Goal: Task Accomplishment & Management: Use online tool/utility

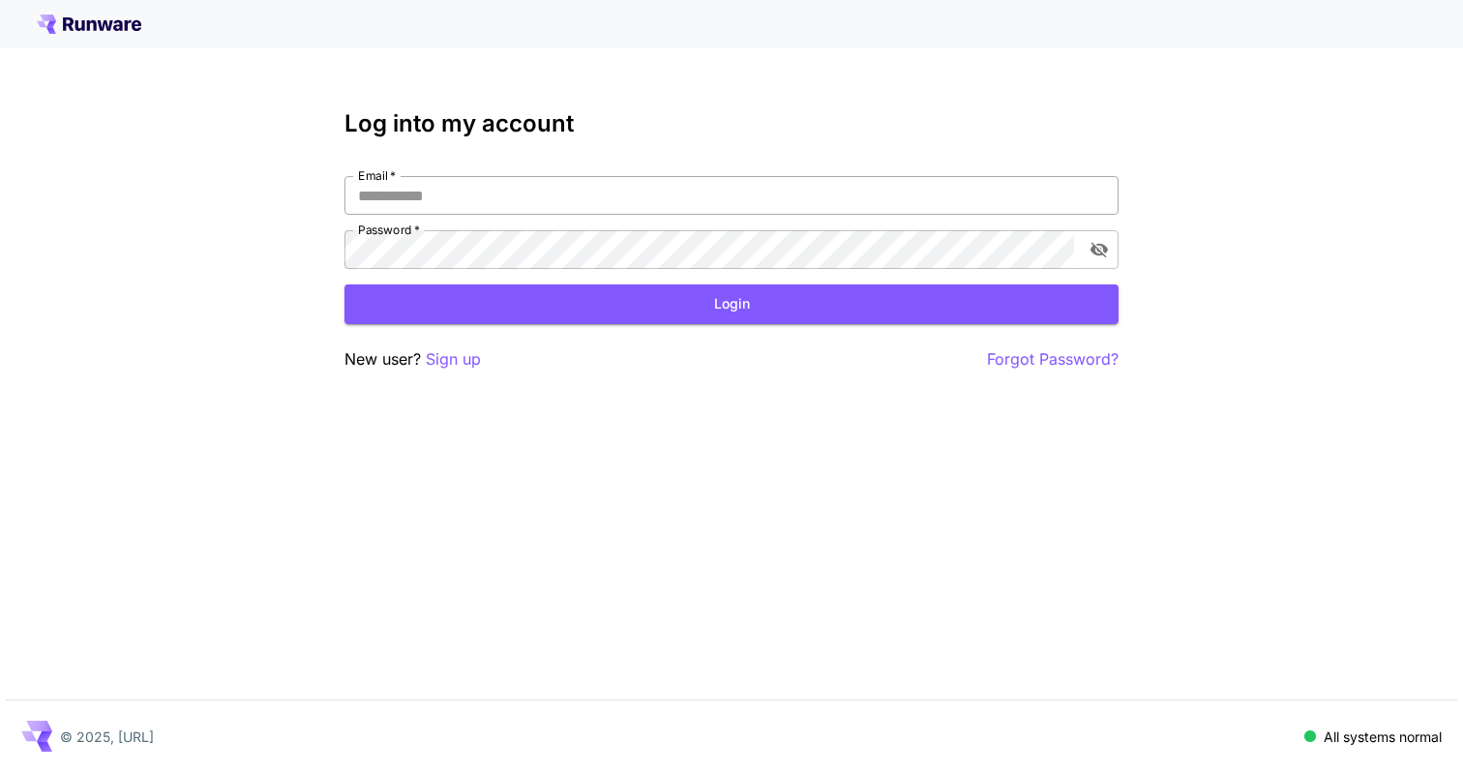
click at [716, 188] on input "Email   *" at bounding box center [732, 195] width 774 height 39
type input "**********"
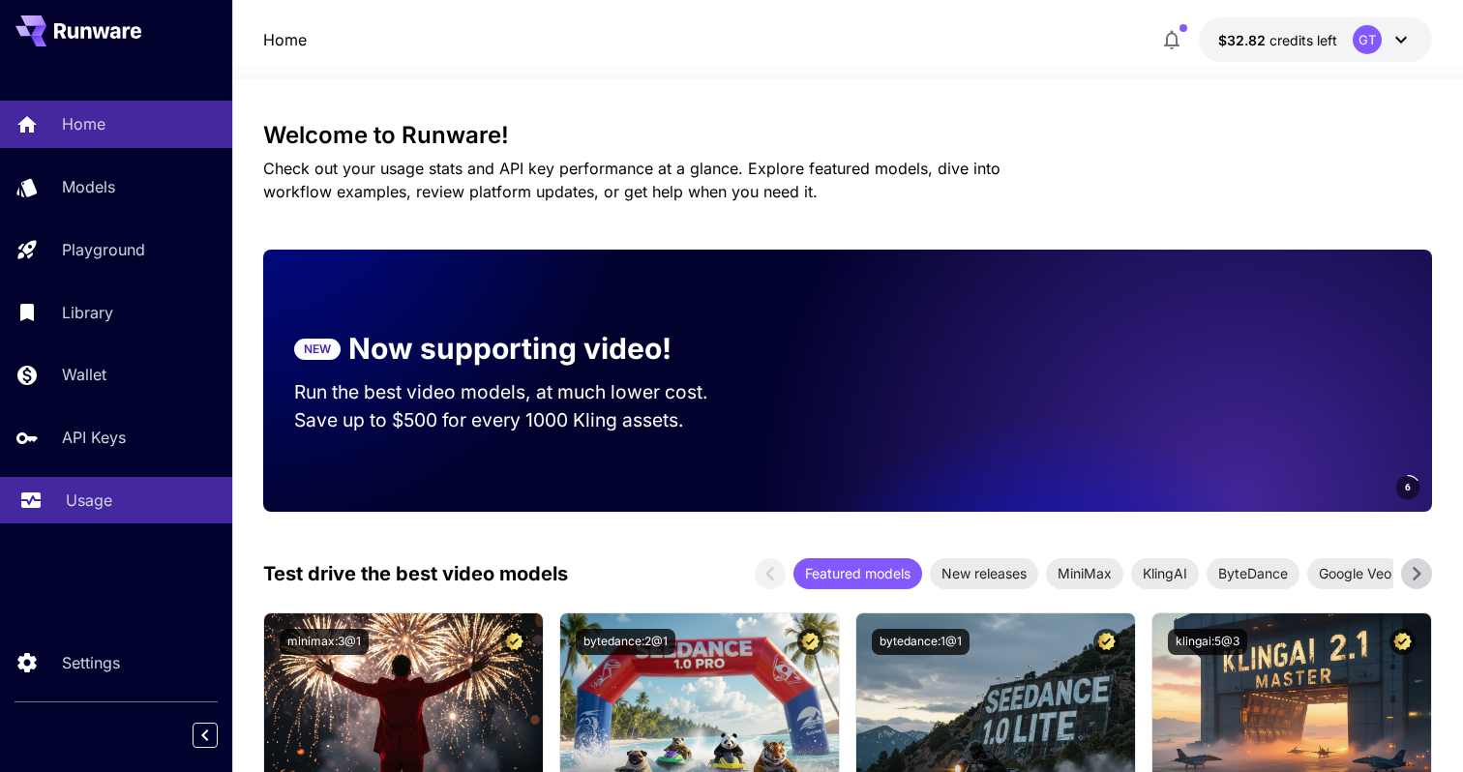
click at [121, 499] on div "Usage" at bounding box center [141, 500] width 151 height 23
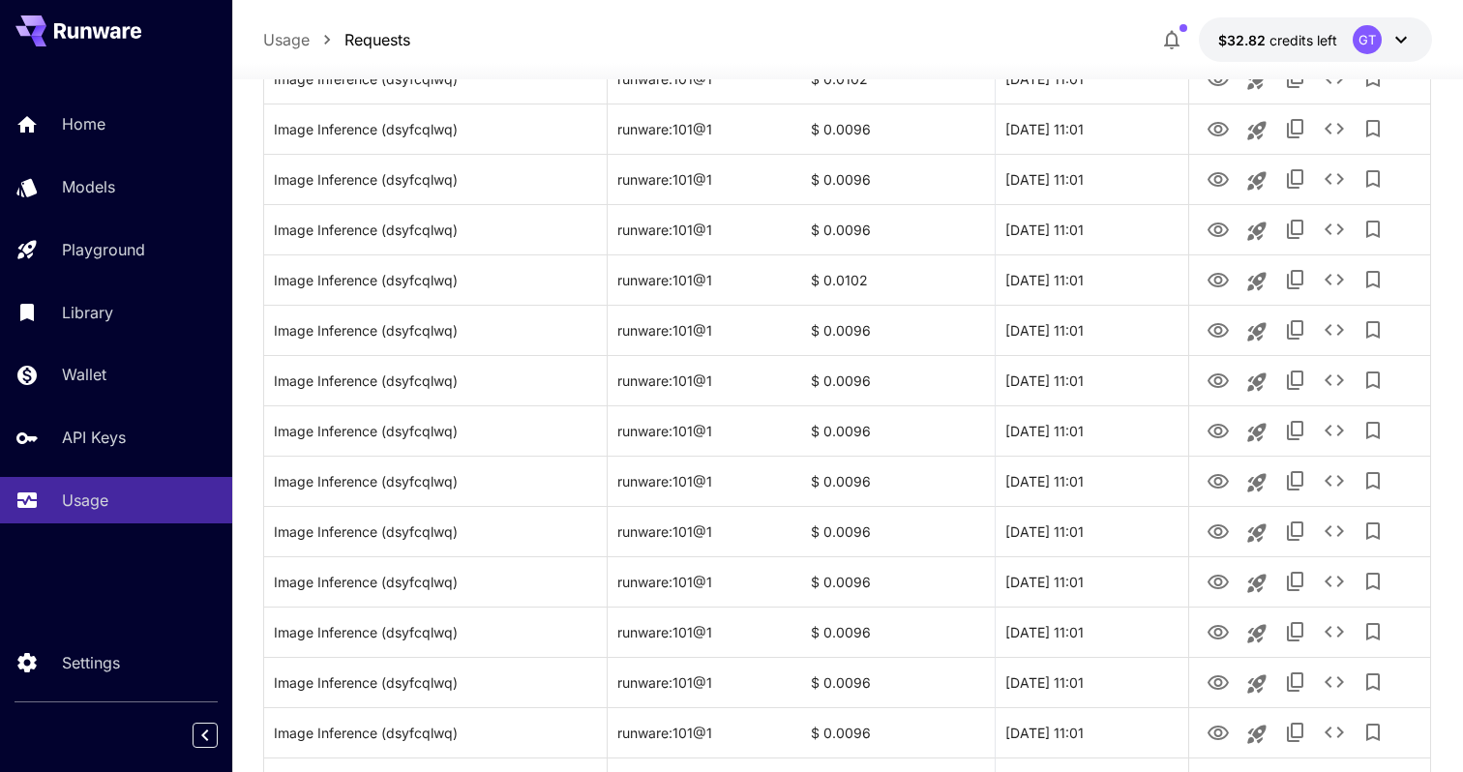
scroll to position [2233, 0]
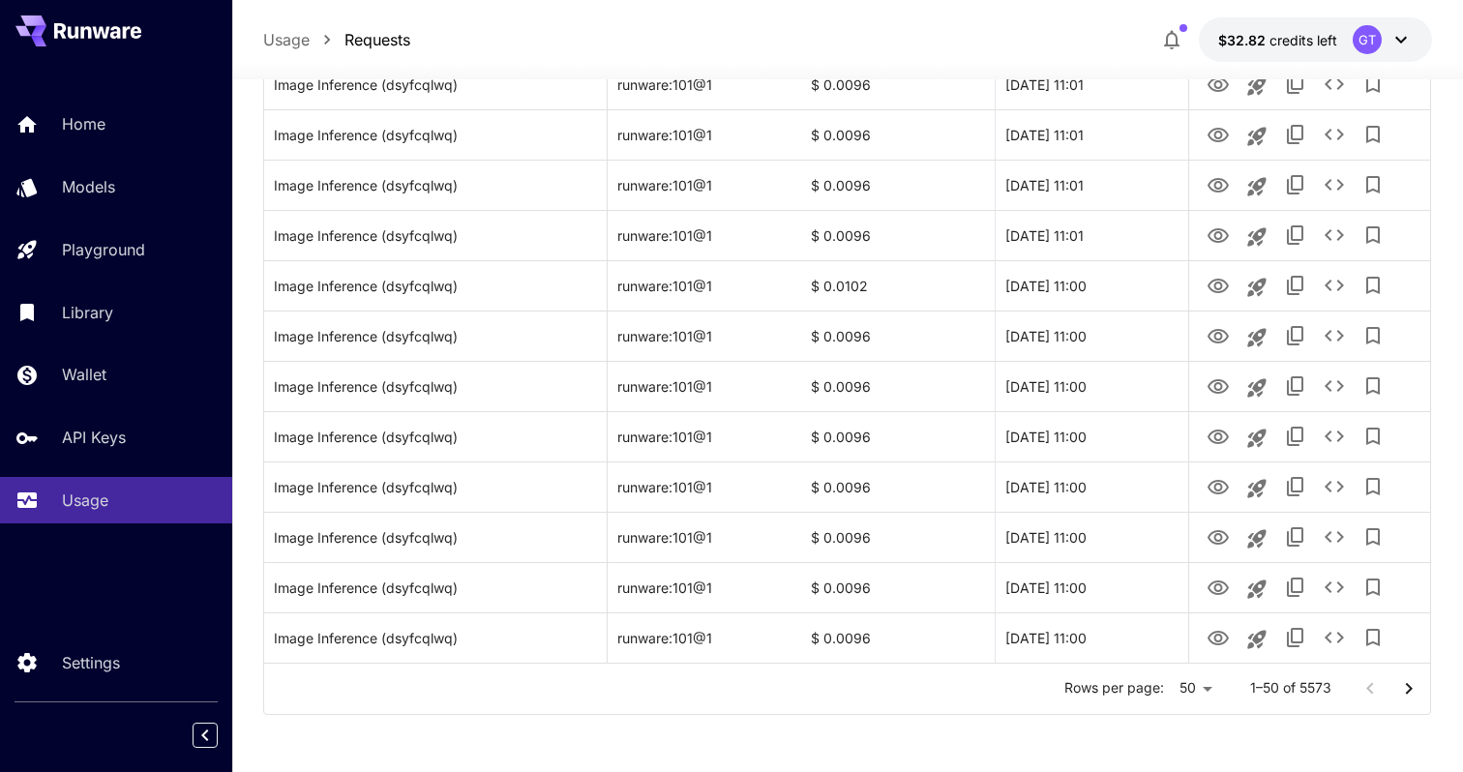
click at [1413, 690] on icon "Go to next page" at bounding box center [1408, 688] width 23 height 23
click at [1409, 684] on icon "Go to next page" at bounding box center [1409, 688] width 7 height 12
click at [1393, 674] on div at bounding box center [1389, 689] width 77 height 39
click at [1404, 694] on icon "Go to next page" at bounding box center [1408, 688] width 23 height 23
click at [1398, 698] on icon "Go to next page" at bounding box center [1408, 688] width 23 height 23
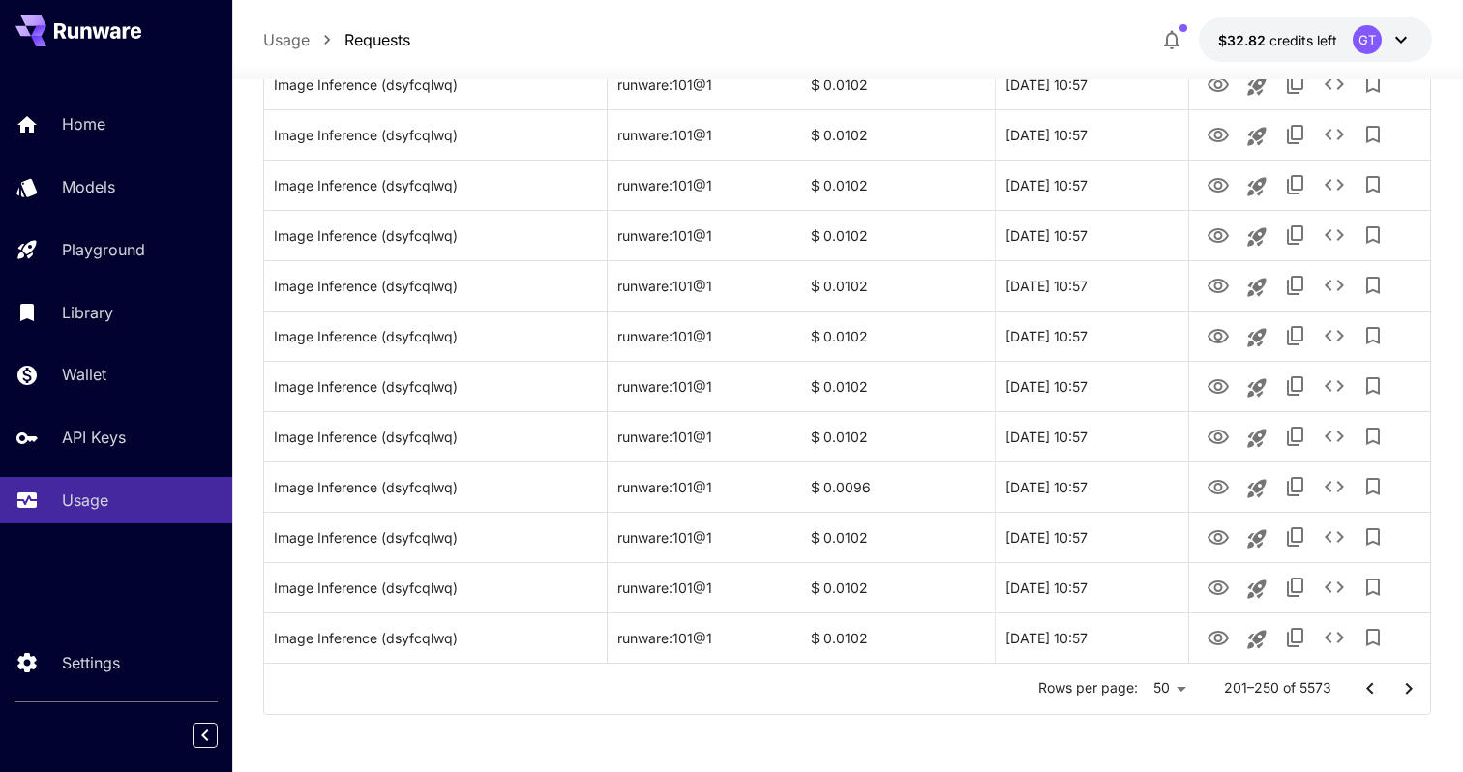
click at [1398, 698] on icon "Go to next page" at bounding box center [1408, 688] width 23 height 23
click at [1400, 696] on icon "Go to next page" at bounding box center [1408, 688] width 23 height 23
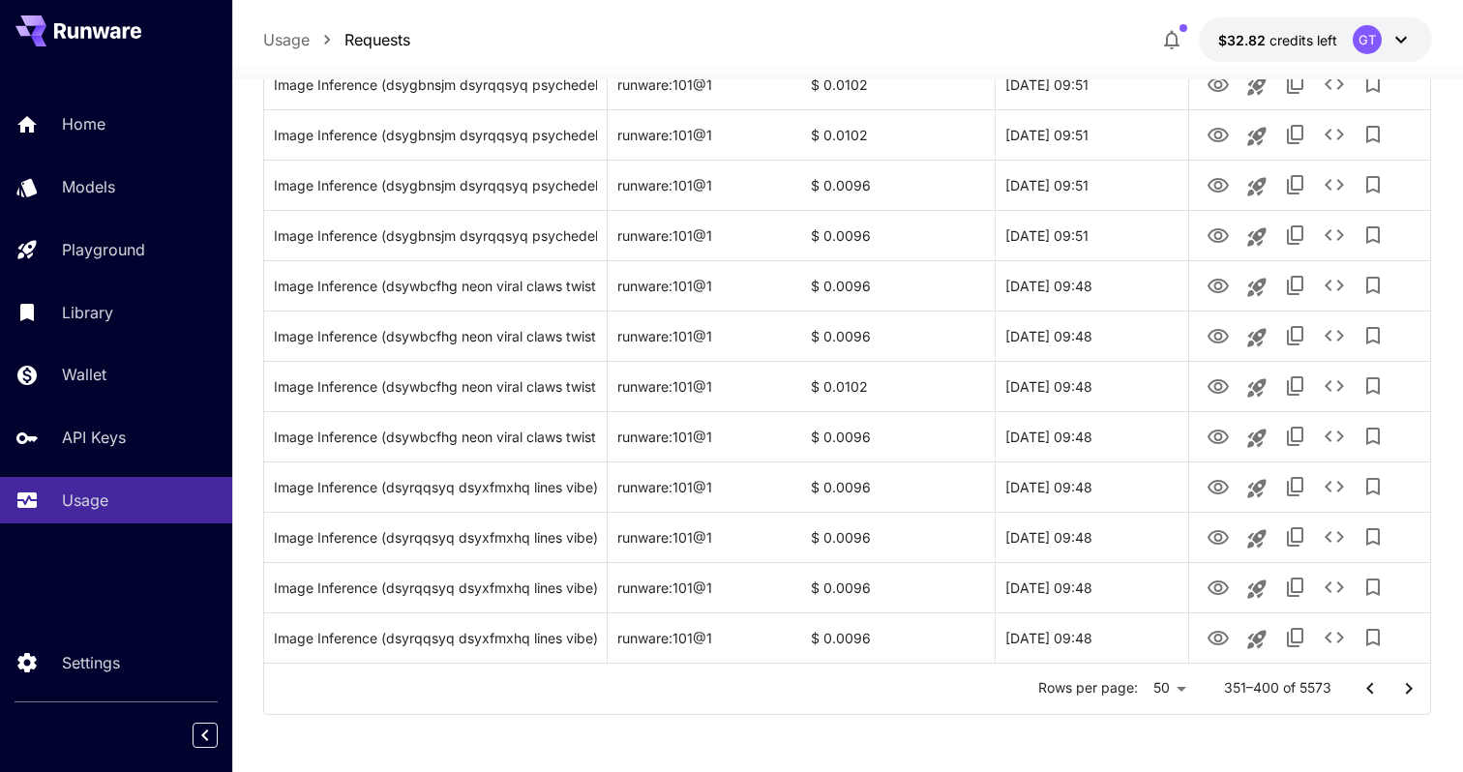
click at [1400, 696] on icon "Go to next page" at bounding box center [1408, 688] width 23 height 23
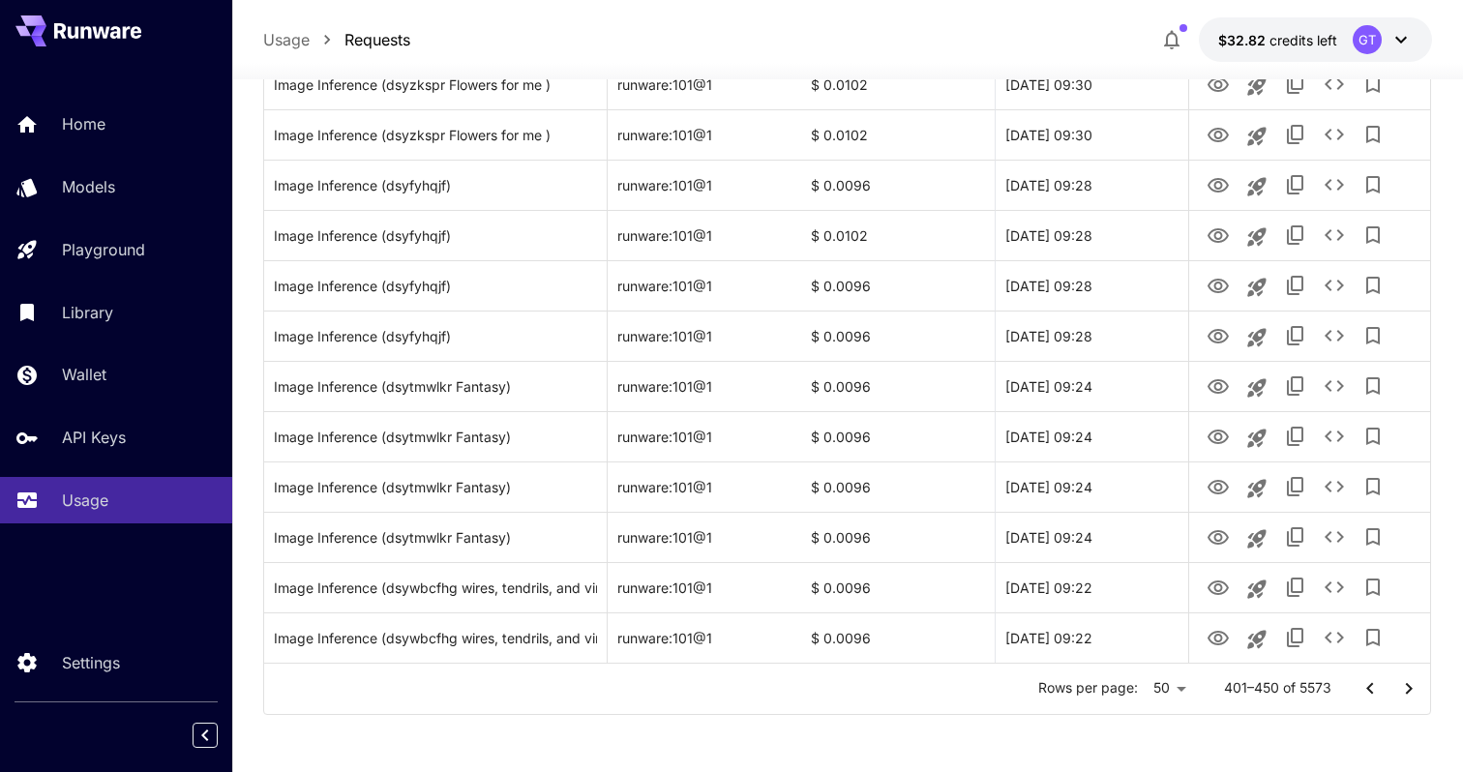
click at [1400, 696] on icon "Go to next page" at bounding box center [1408, 688] width 23 height 23
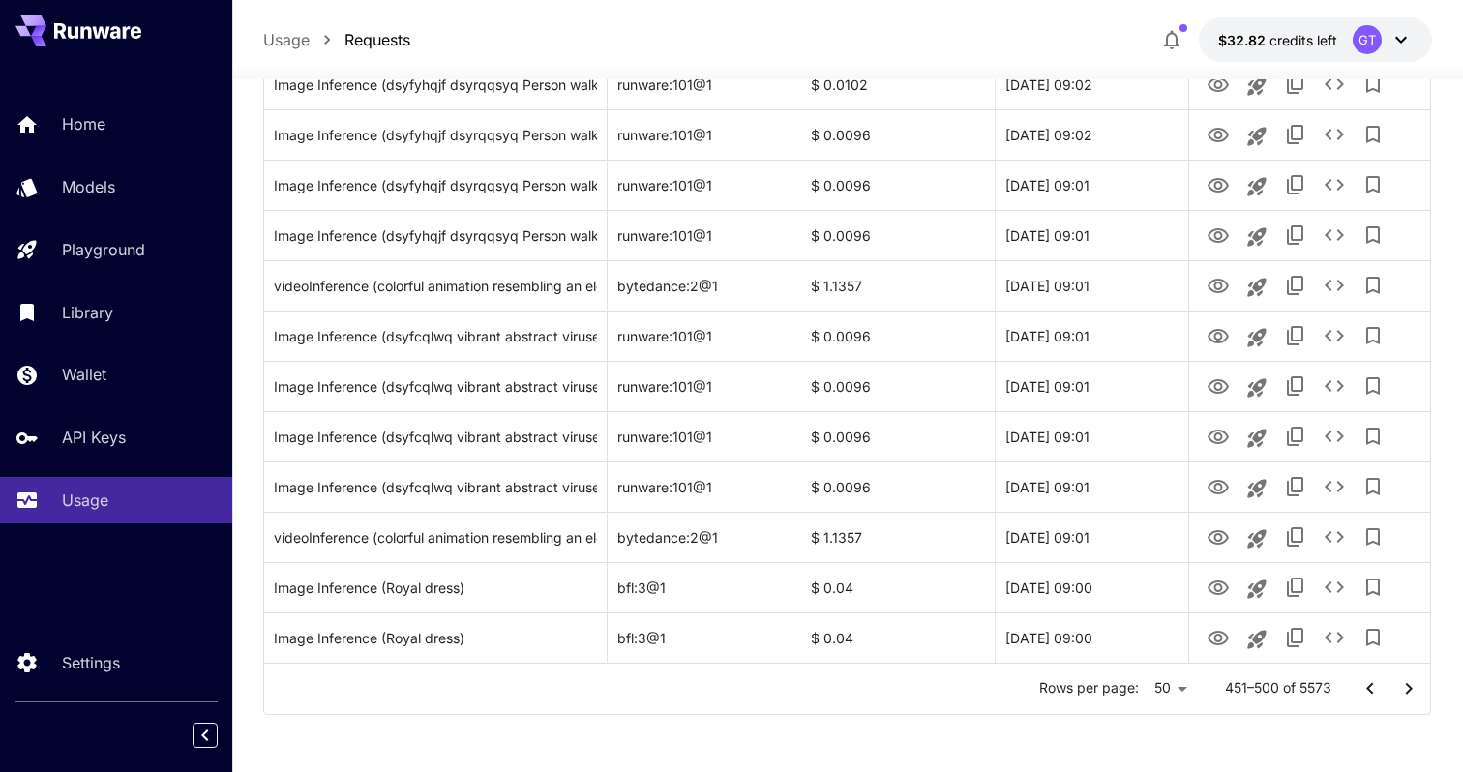
click at [1400, 696] on icon "Go to next page" at bounding box center [1408, 688] width 23 height 23
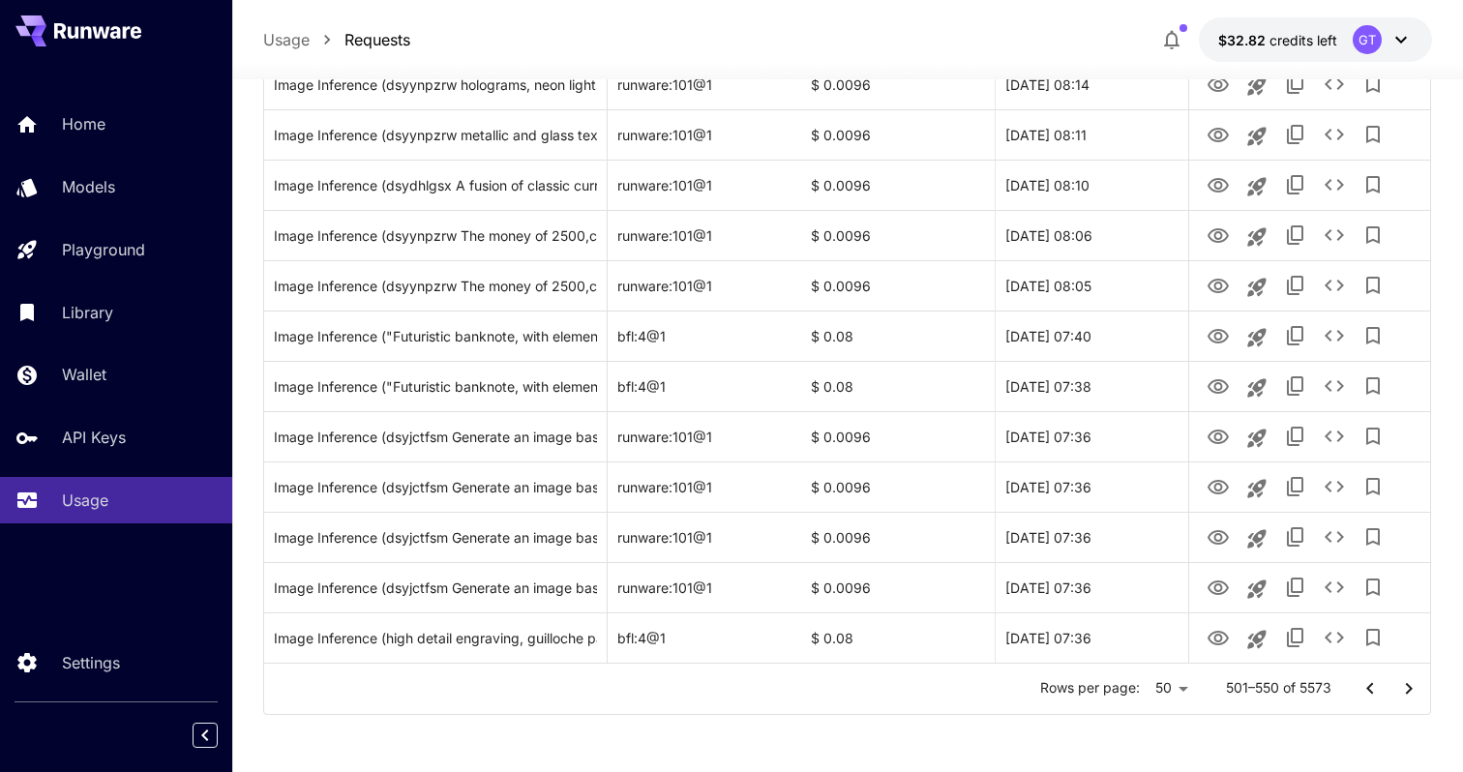
click at [1400, 696] on icon "Go to next page" at bounding box center [1408, 688] width 23 height 23
click at [1365, 691] on icon "Go to previous page" at bounding box center [1370, 688] width 23 height 23
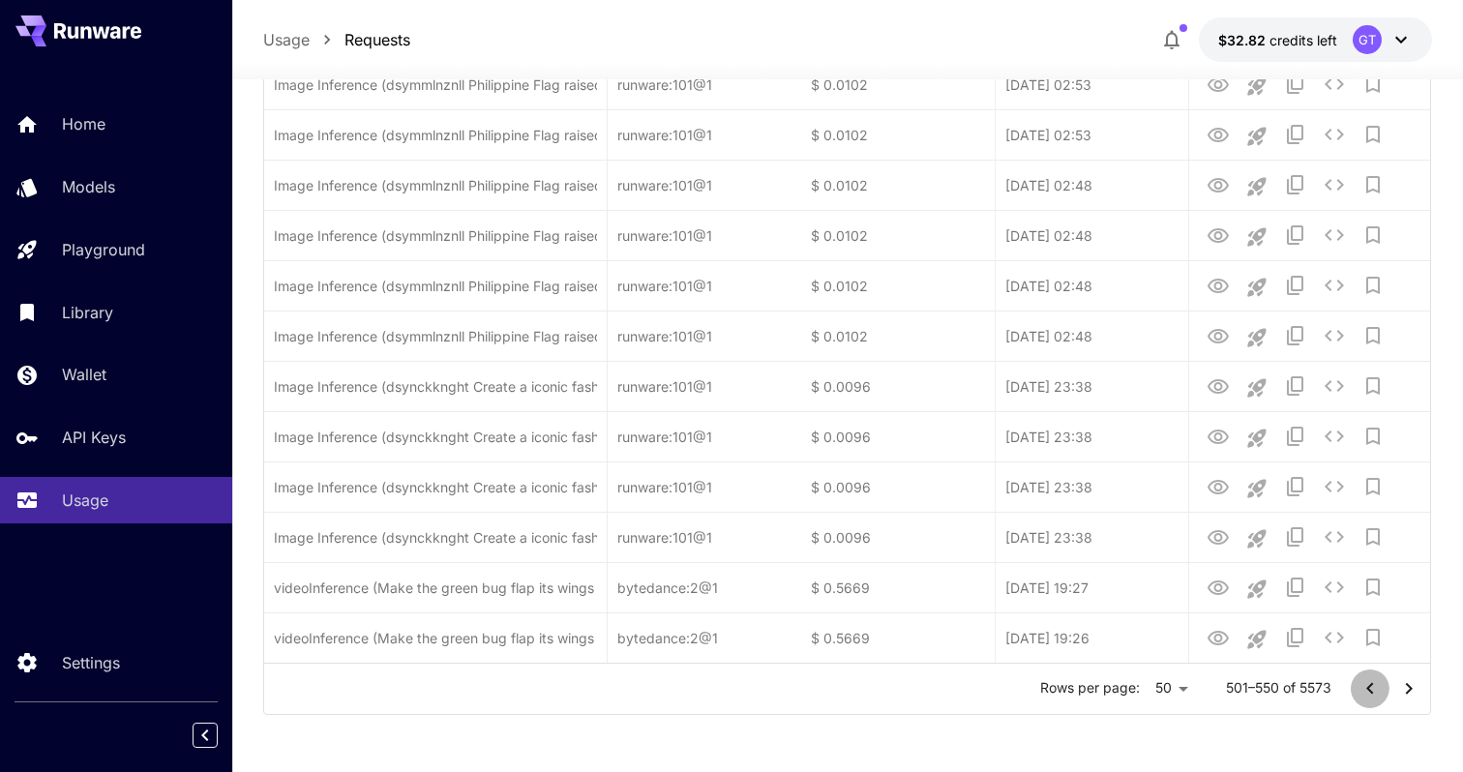
click at [1365, 691] on icon "Go to previous page" at bounding box center [1370, 688] width 23 height 23
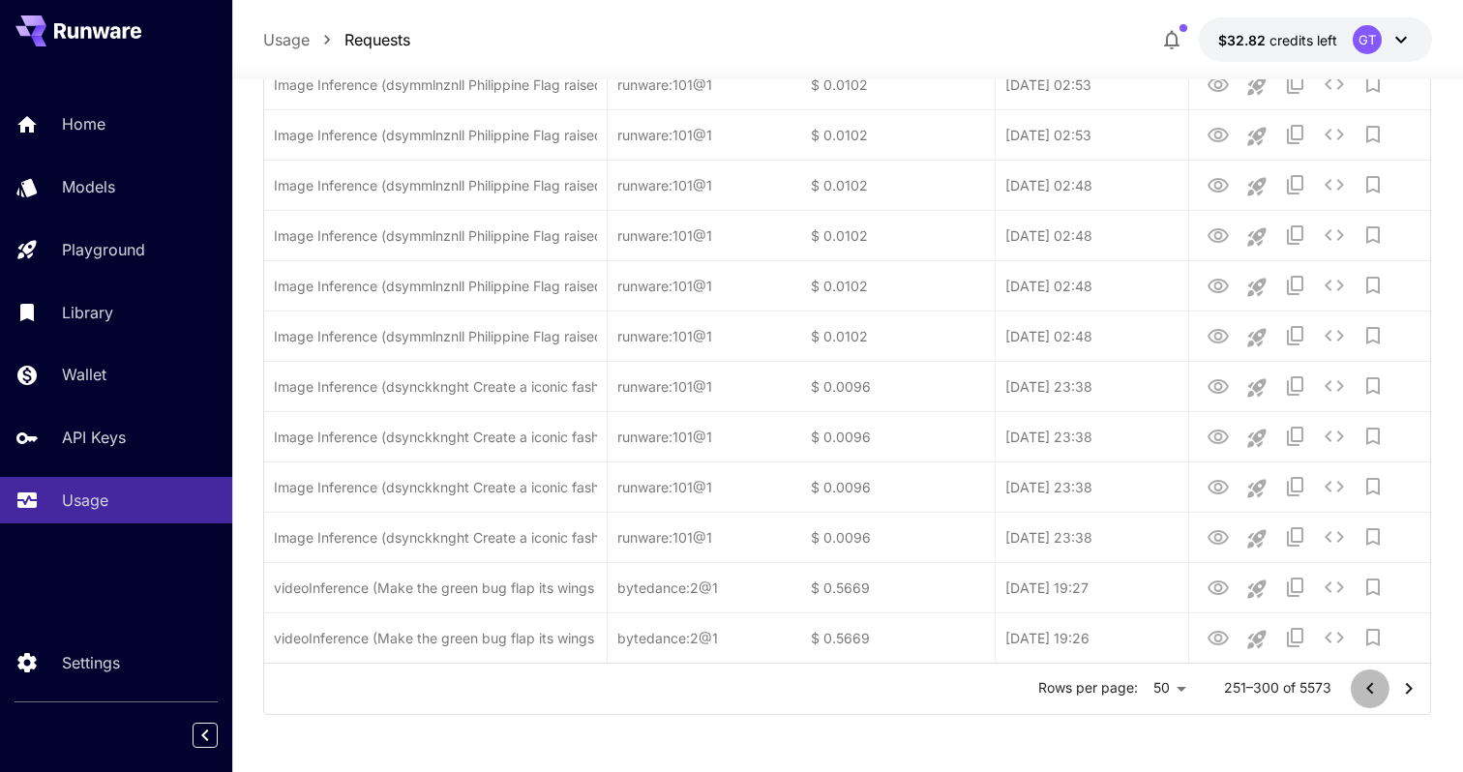
click at [1365, 691] on icon "Go to previous page" at bounding box center [1370, 688] width 23 height 23
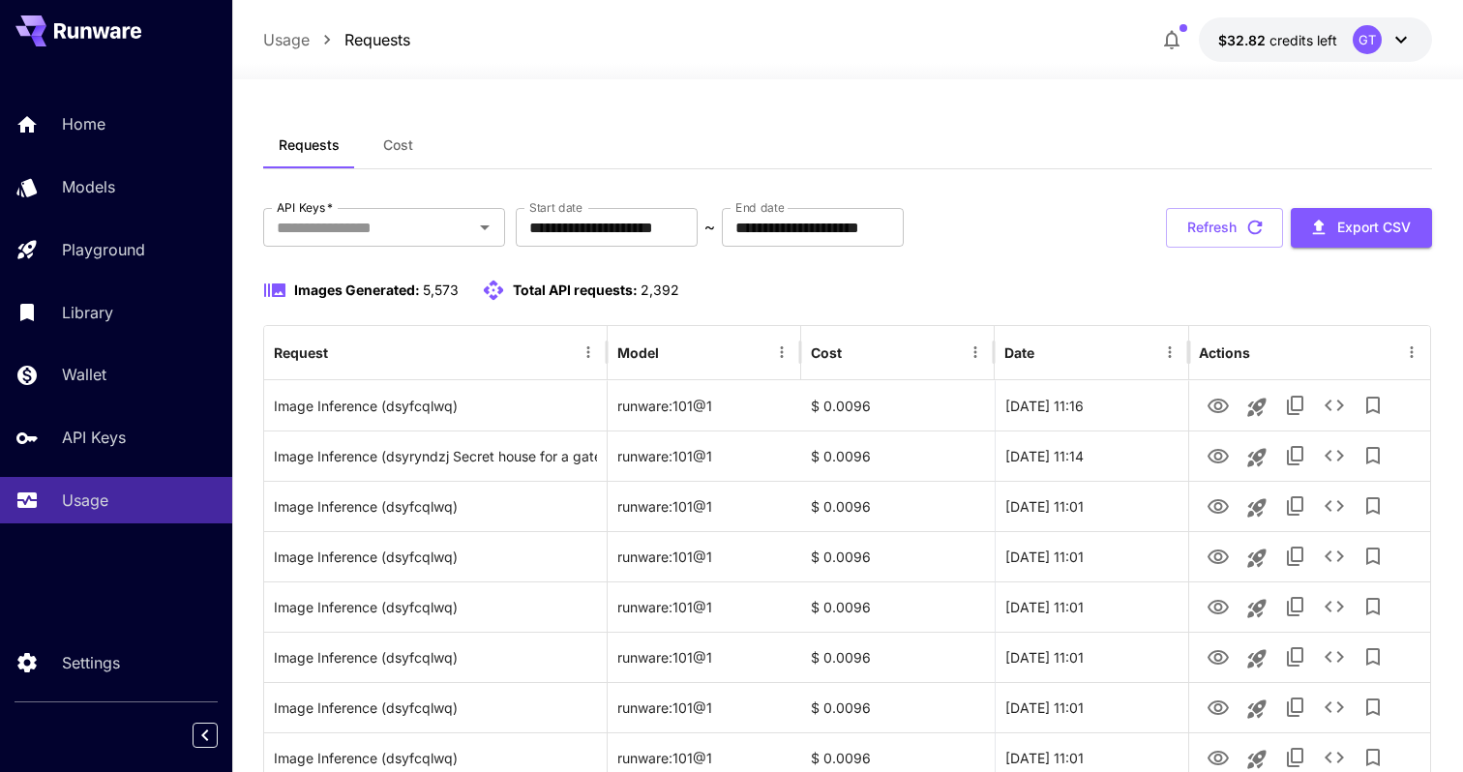
click at [878, 296] on div "Images Generated: 5,573 Total API requests: 2,392" at bounding box center [847, 290] width 1169 height 23
click at [120, 482] on link "Usage" at bounding box center [116, 500] width 232 height 47
click at [118, 414] on div "Home Models Playground Library Wallet API Keys Usage" at bounding box center [116, 312] width 232 height 423
click at [118, 440] on p "API Keys" at bounding box center [98, 437] width 64 height 23
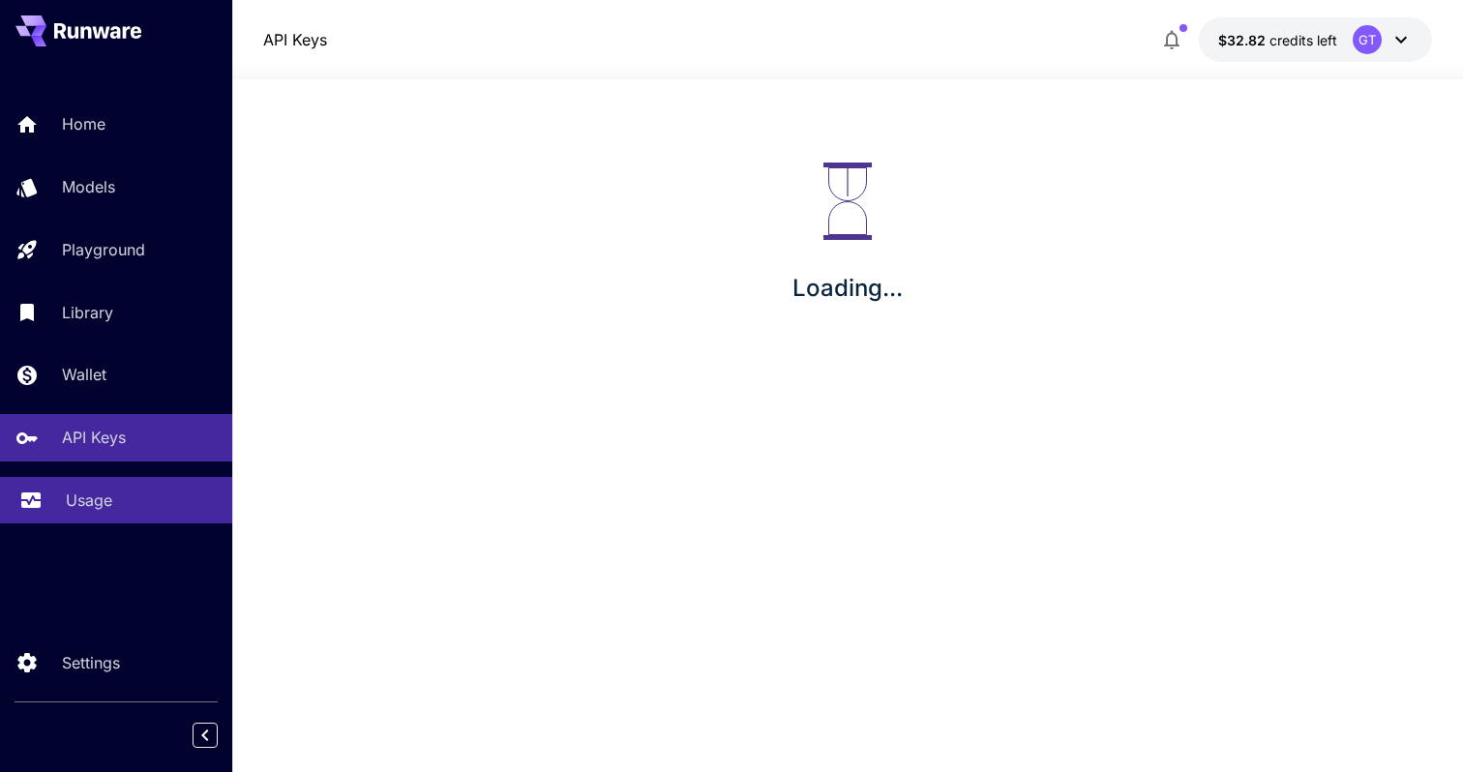
click at [101, 507] on p "Usage" at bounding box center [89, 500] width 46 height 23
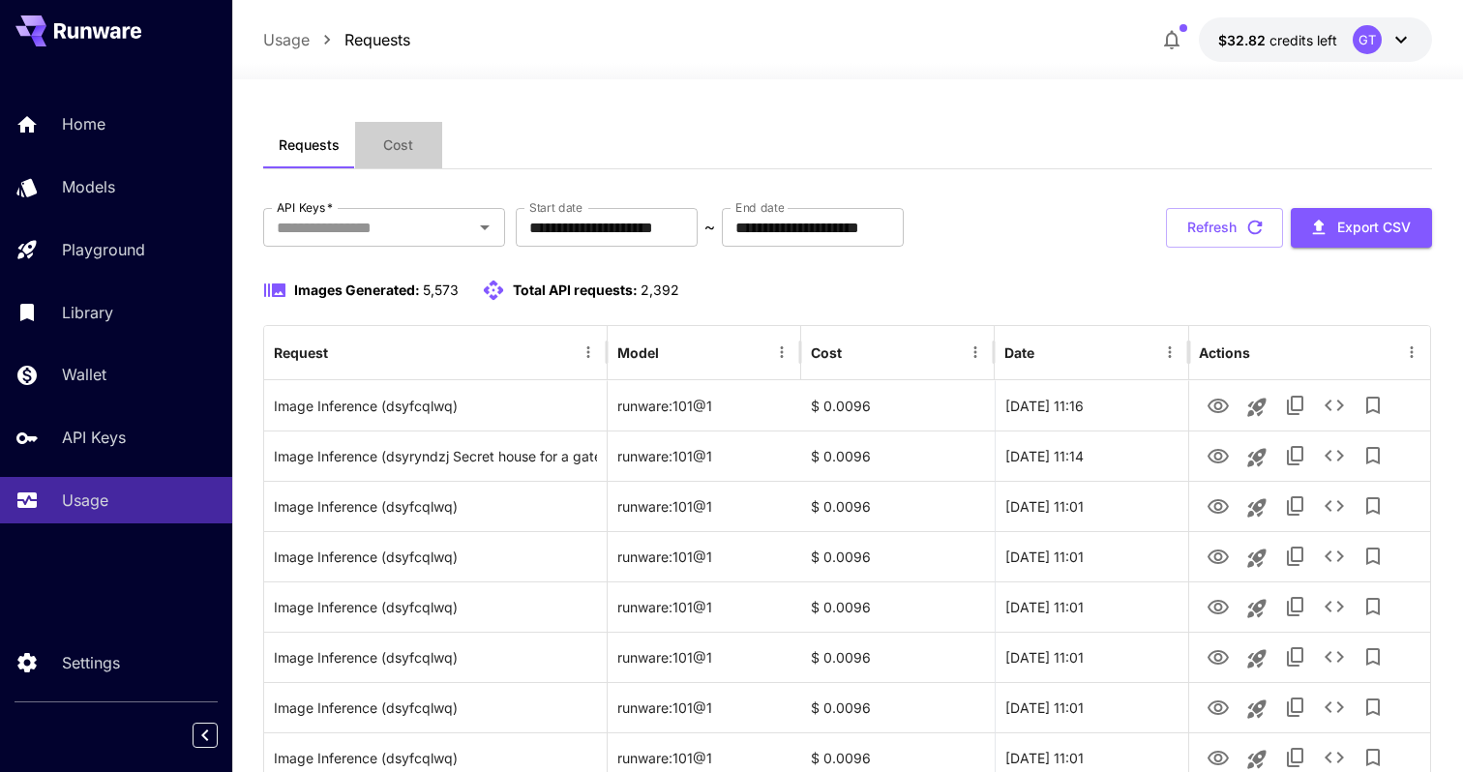
click at [394, 141] on span "Cost" at bounding box center [398, 144] width 30 height 17
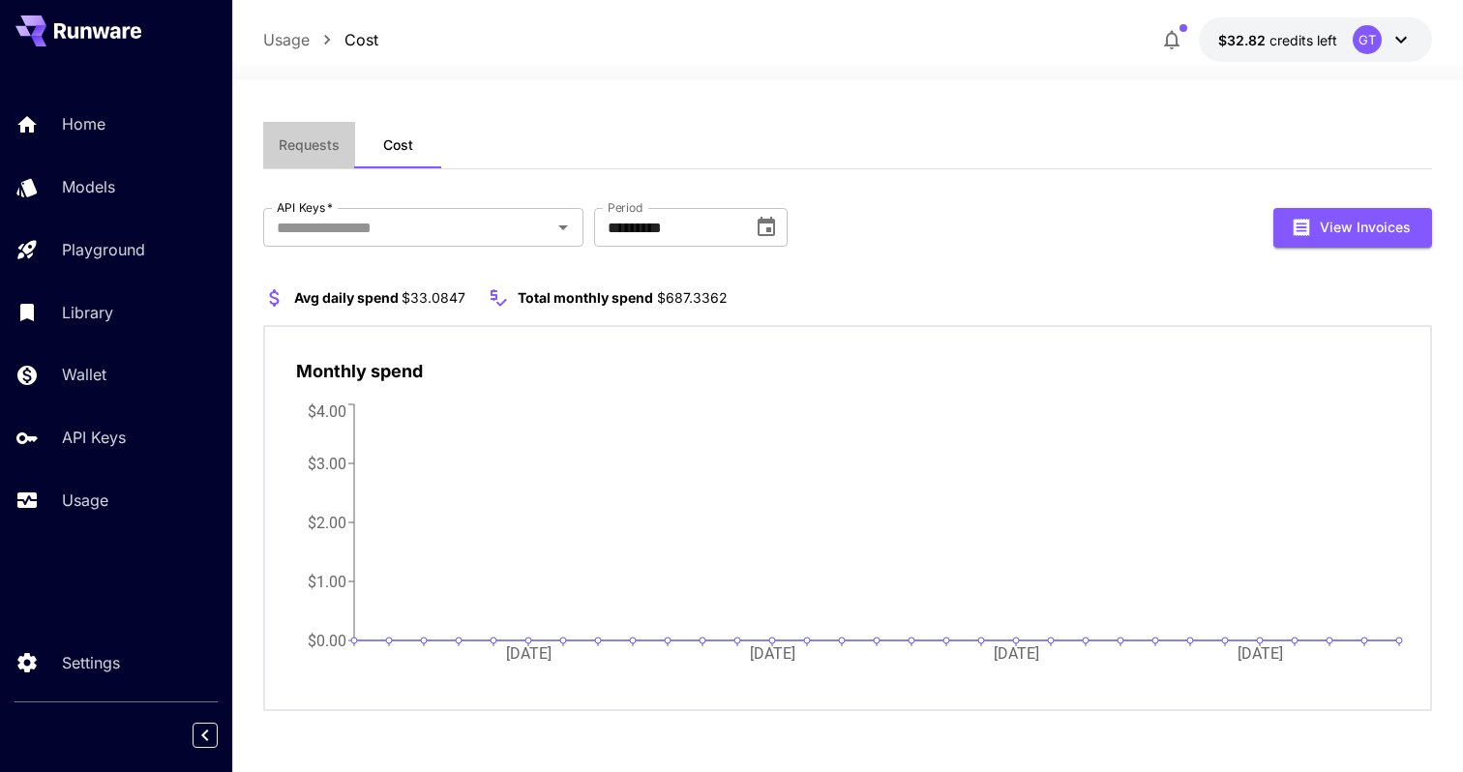
click at [323, 154] on button "Requests" at bounding box center [309, 145] width 92 height 46
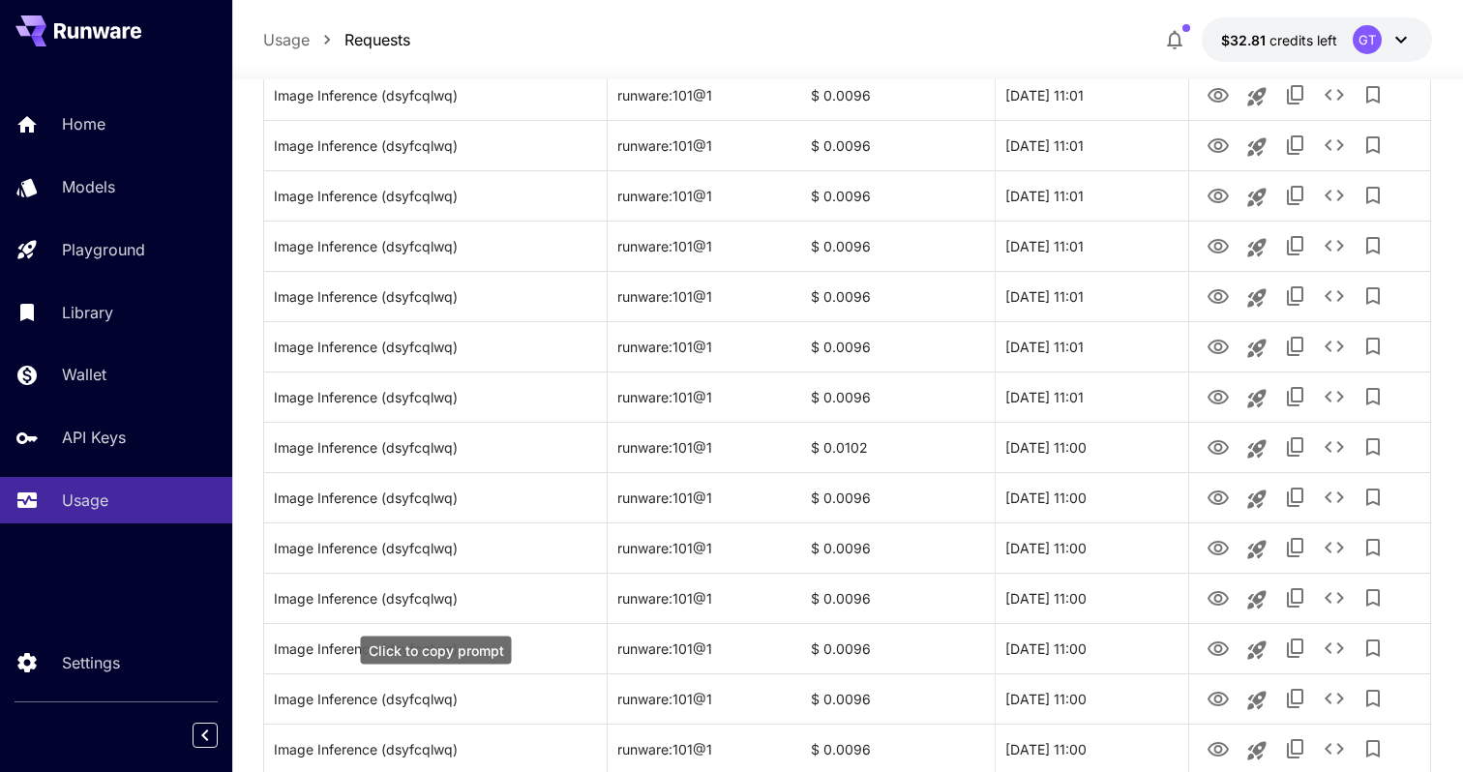
scroll to position [2233, 0]
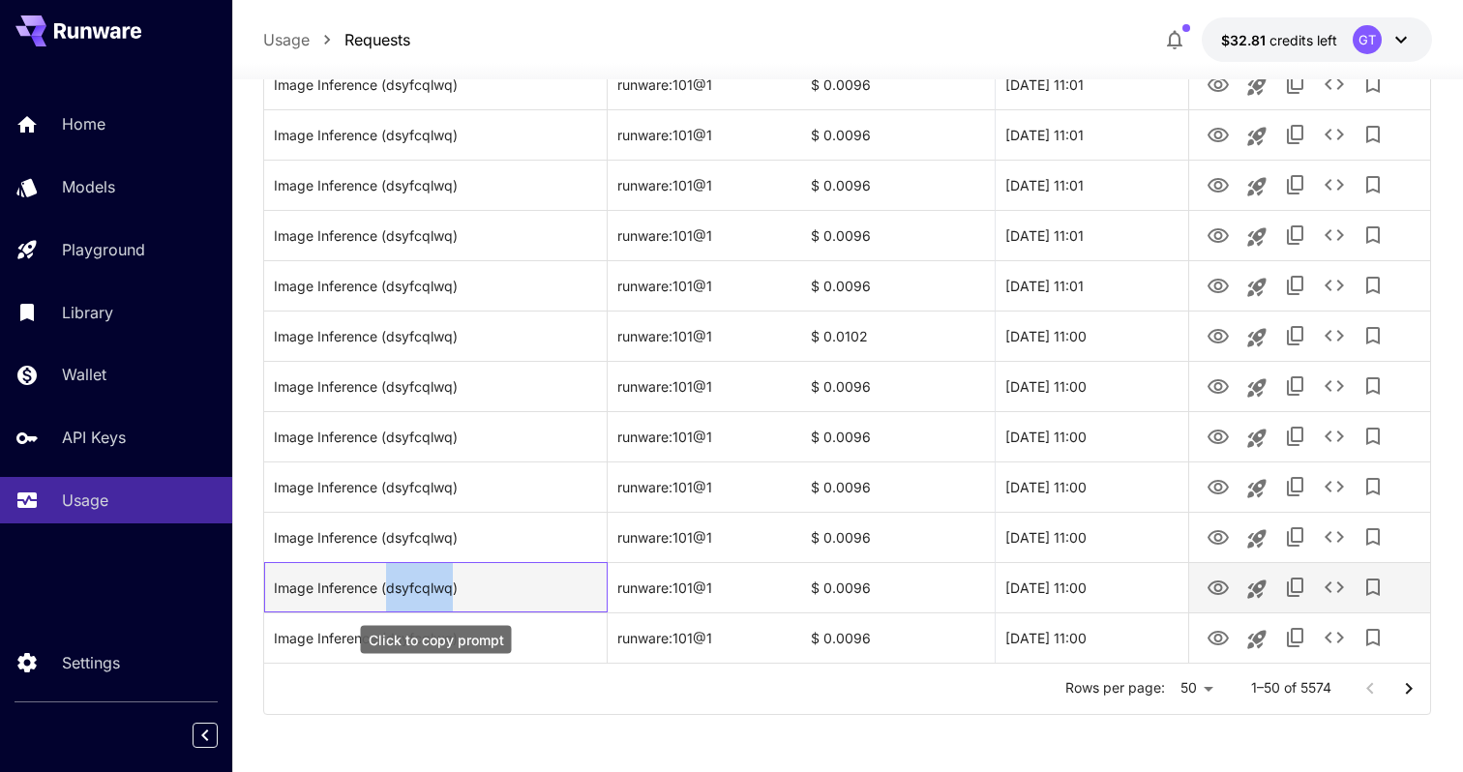
drag, startPoint x: 452, startPoint y: 584, endPoint x: 386, endPoint y: 584, distance: 65.8
click at [386, 584] on div "Image Inference (dsyfcqlwq)" at bounding box center [435, 587] width 323 height 49
copy div "dsyfcqlwq"
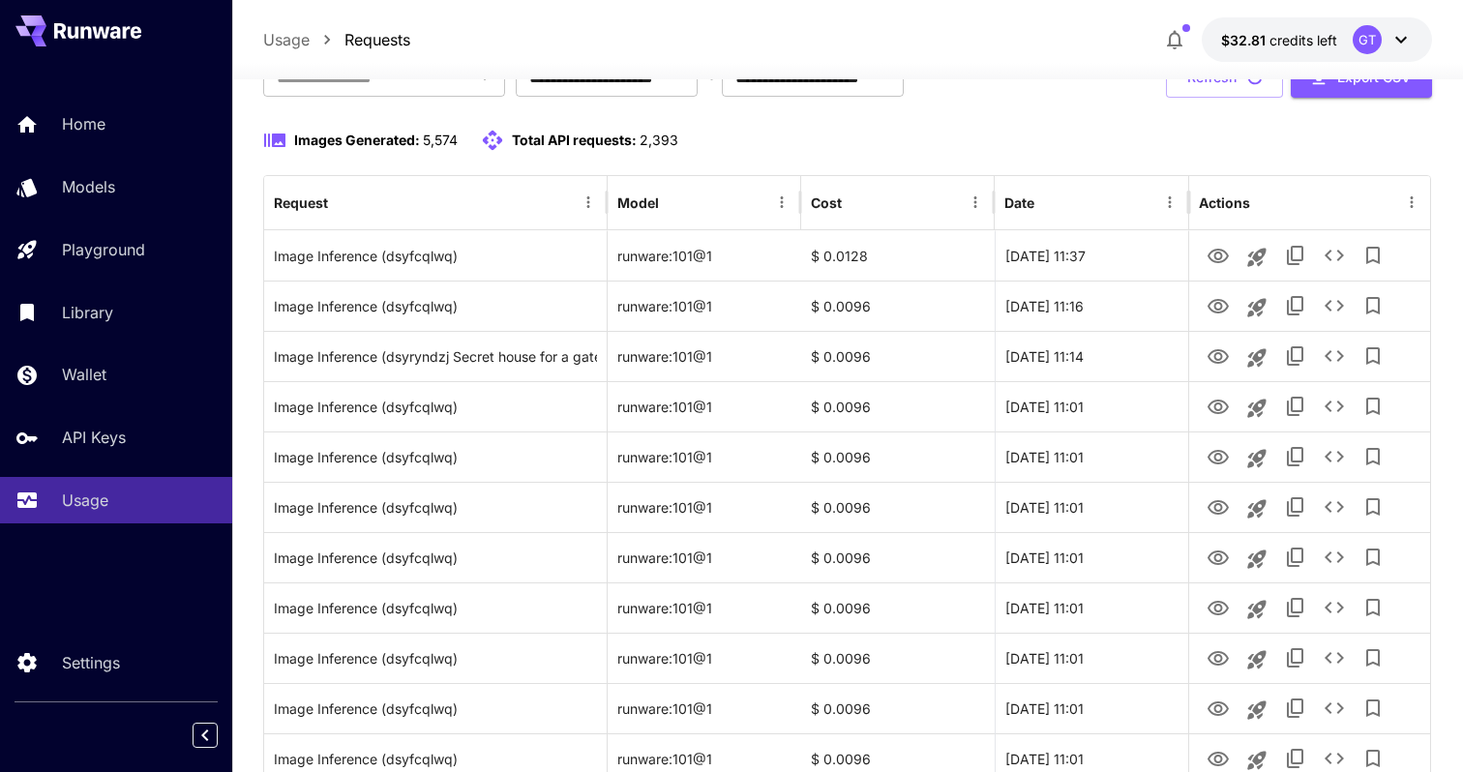
scroll to position [0, 0]
